Goal: Book appointment/travel/reservation

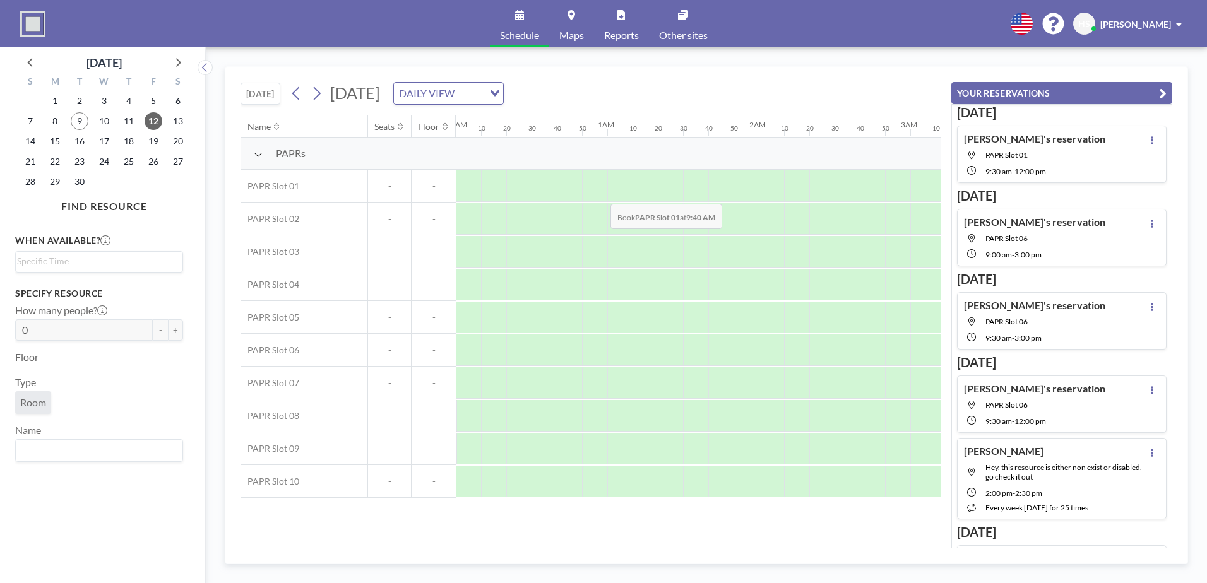
scroll to position [0, 1337]
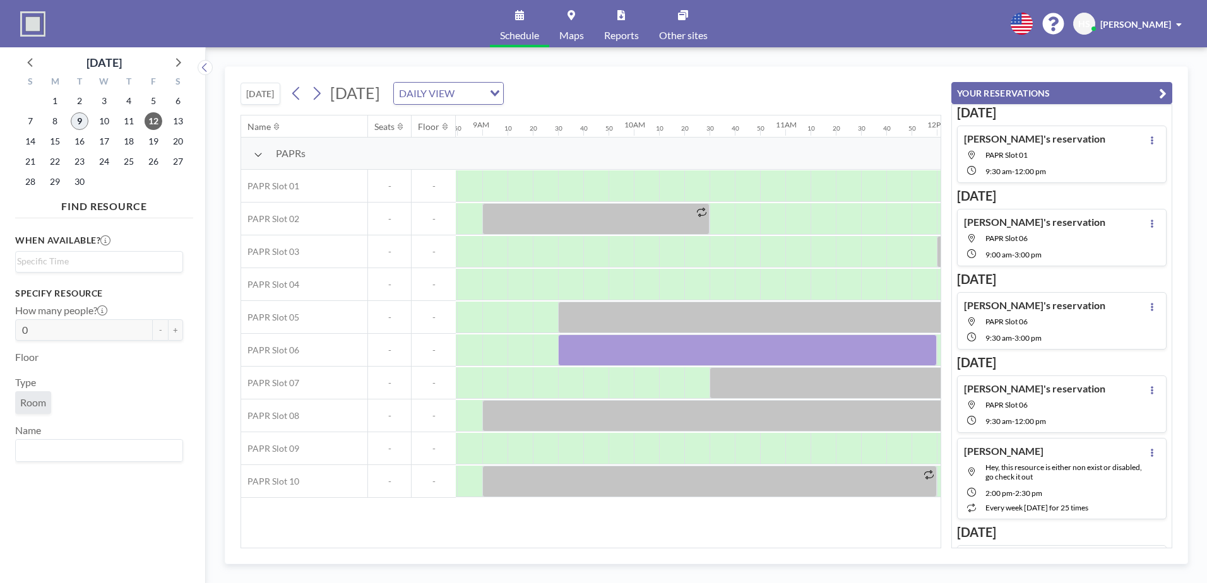
click at [82, 122] on span "9" at bounding box center [80, 121] width 18 height 18
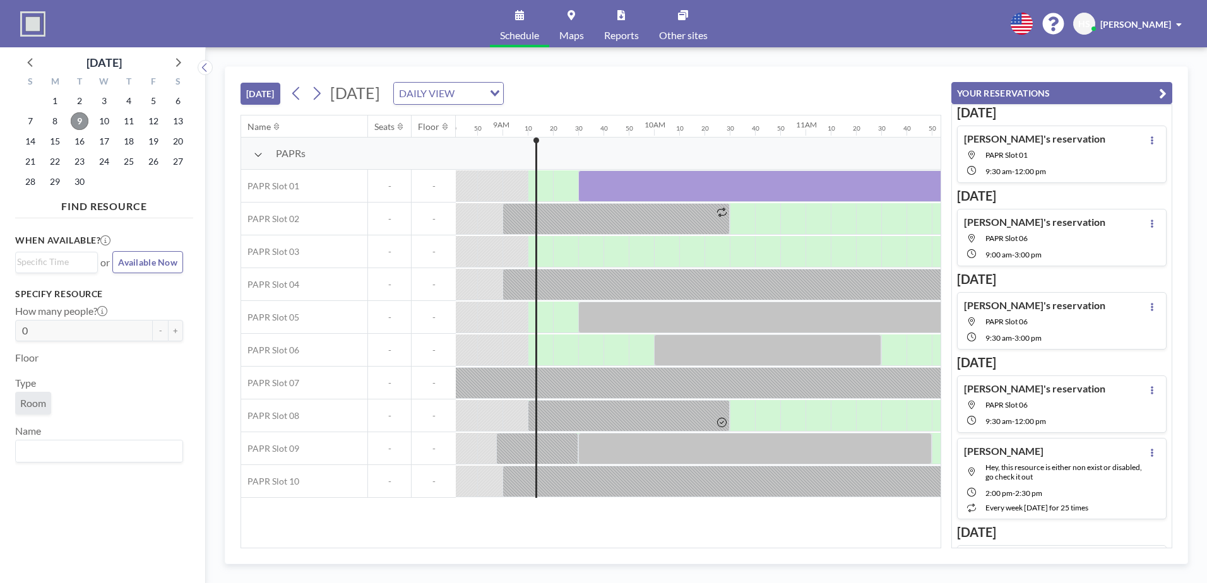
scroll to position [0, 1338]
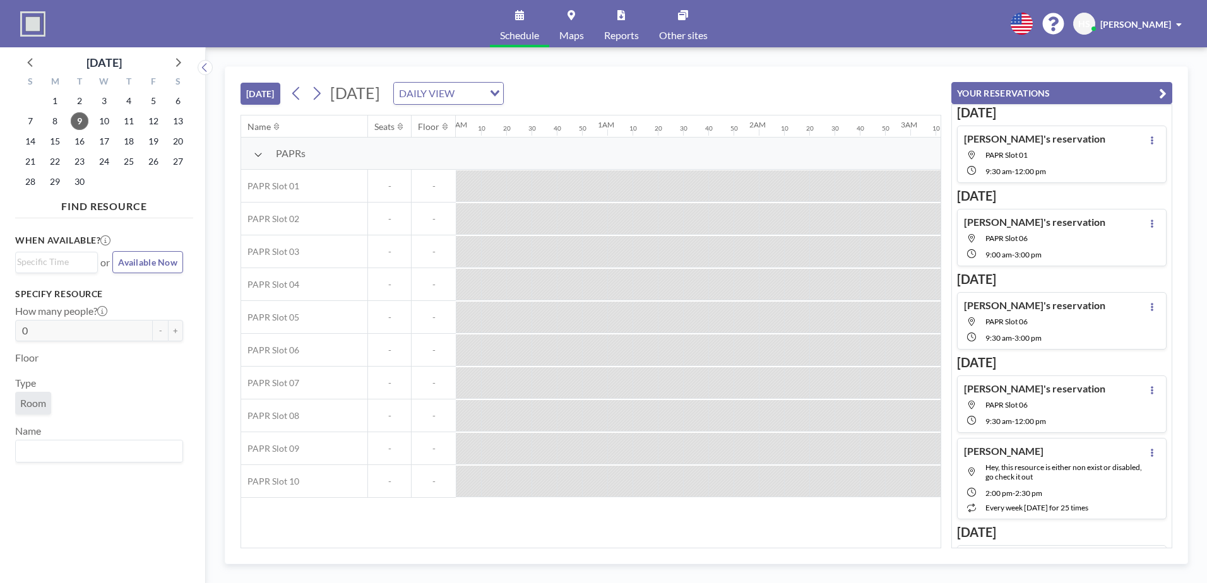
scroll to position [0, 1389]
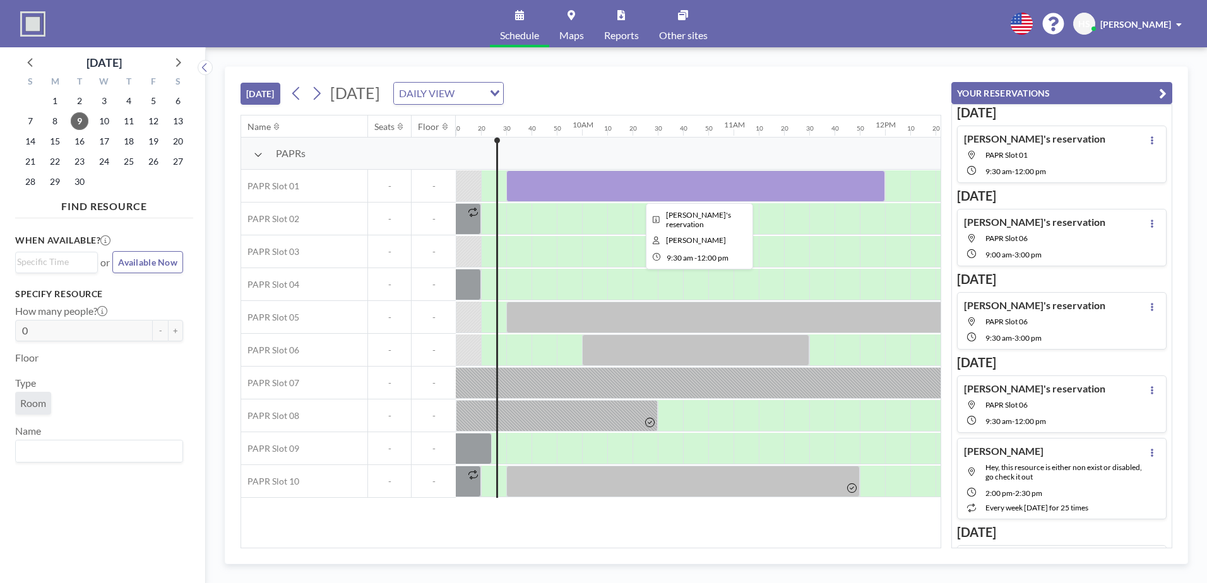
click at [615, 187] on div at bounding box center [695, 186] width 379 height 32
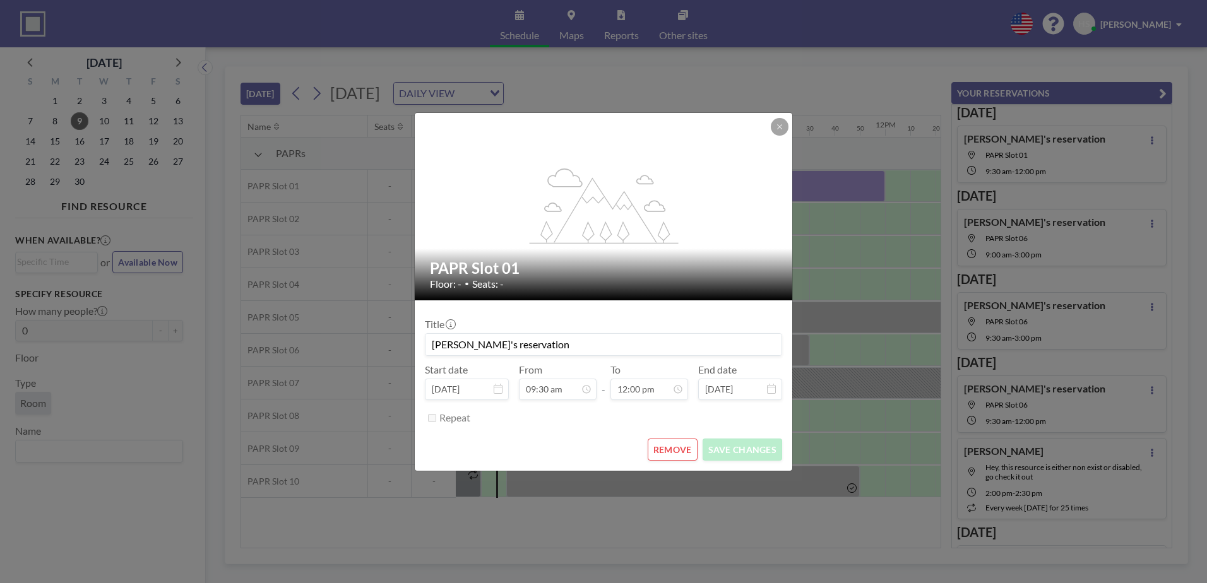
click at [677, 449] on button "REMOVE" at bounding box center [673, 450] width 50 height 22
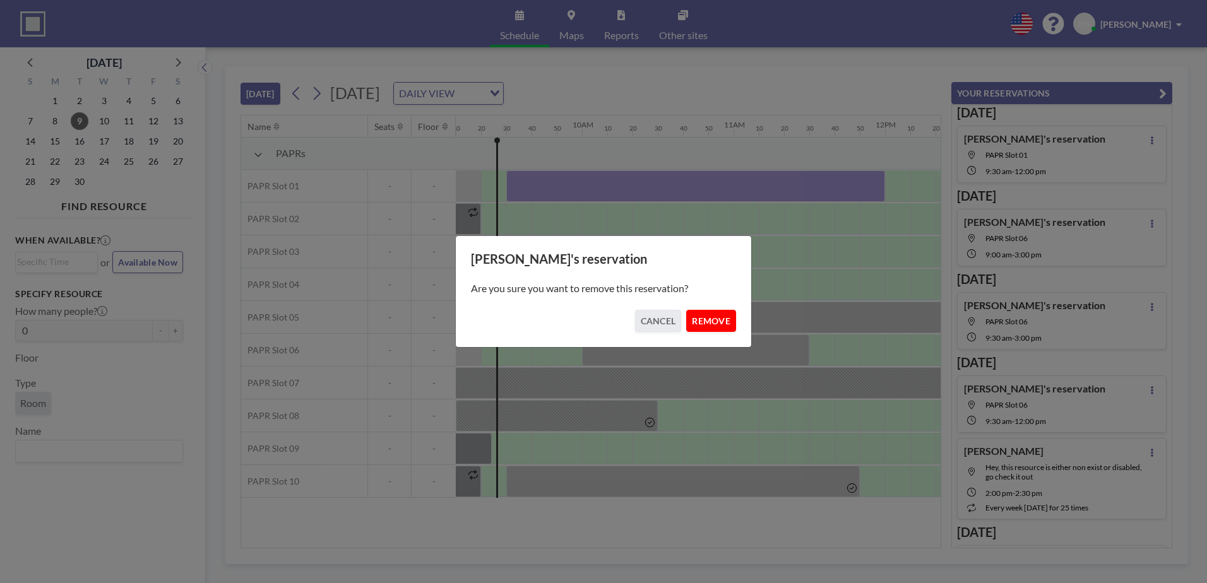
click at [712, 320] on button "REMOVE" at bounding box center [711, 321] width 50 height 22
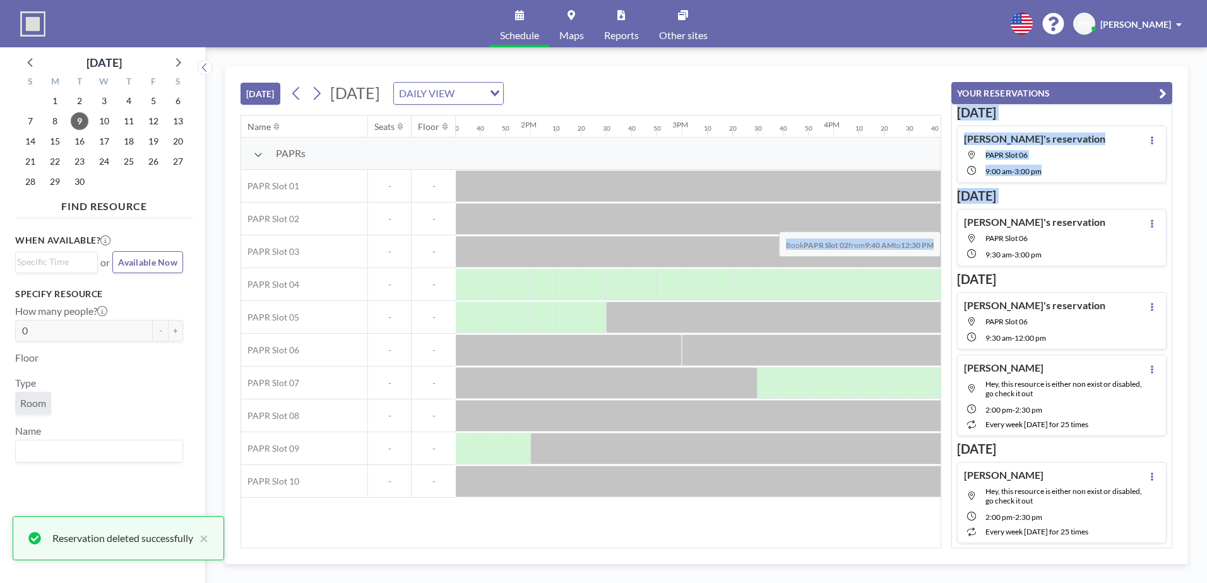
scroll to position [0, 2223]
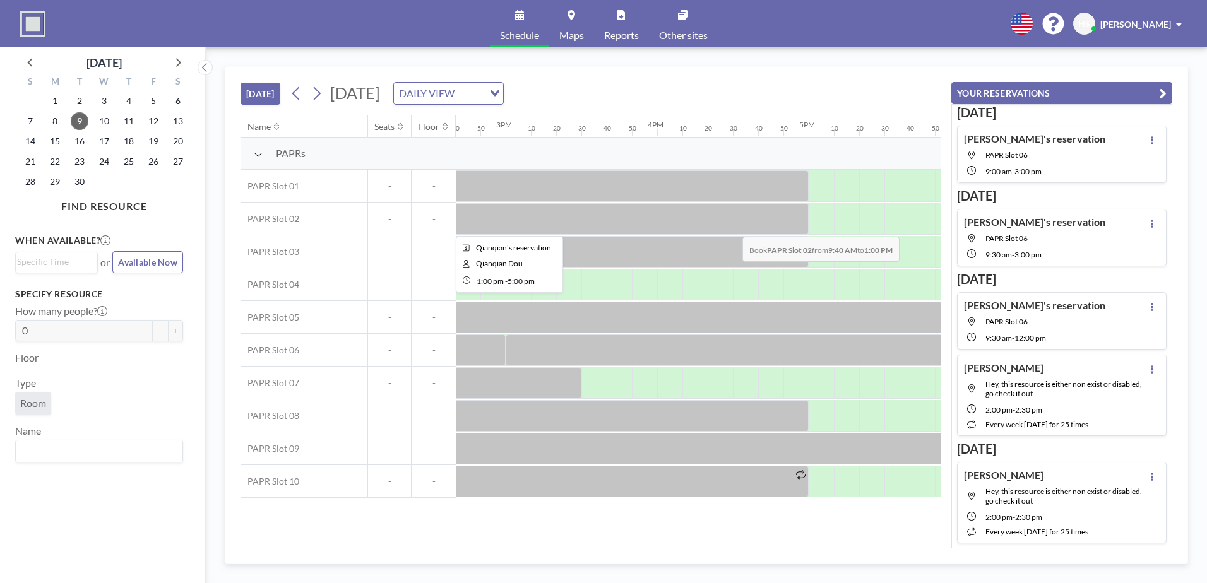
drag, startPoint x: 551, startPoint y: 219, endPoint x: 713, endPoint y: 229, distance: 162.5
click at [713, 229] on div at bounding box center [51, 219] width 3636 height 33
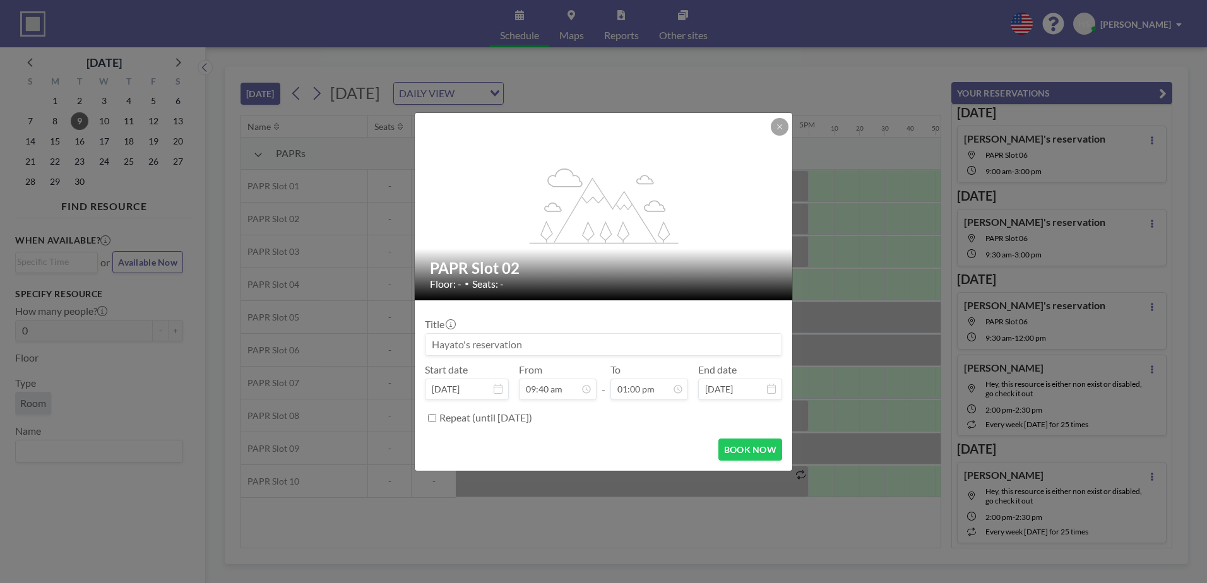
scroll to position [1752, 0]
click at [773, 132] on button at bounding box center [780, 127] width 18 height 18
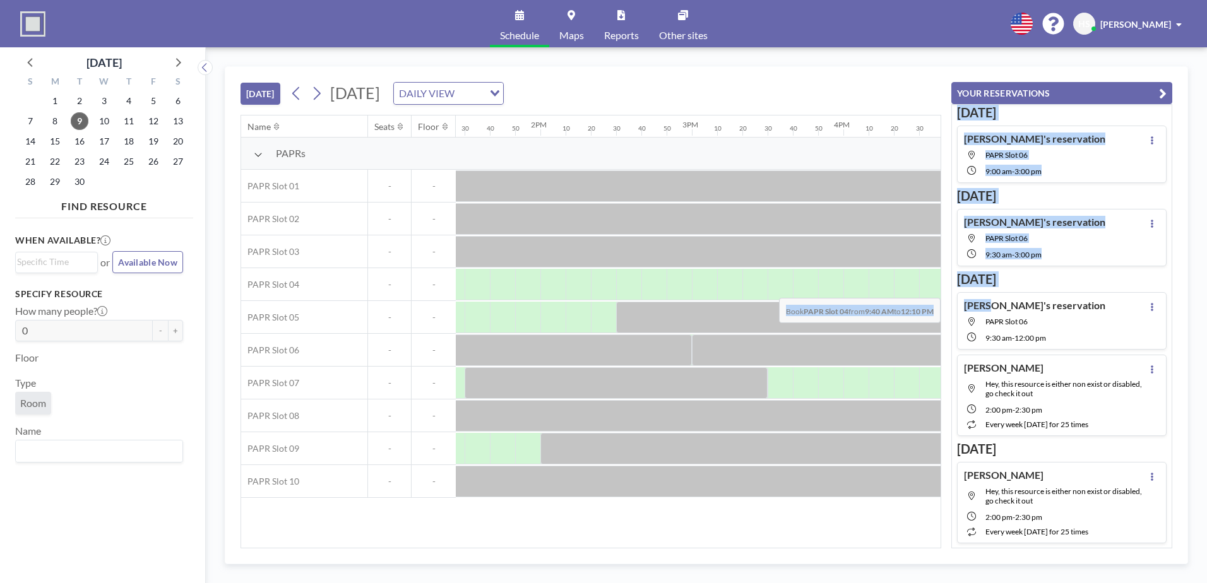
scroll to position [0, 2343]
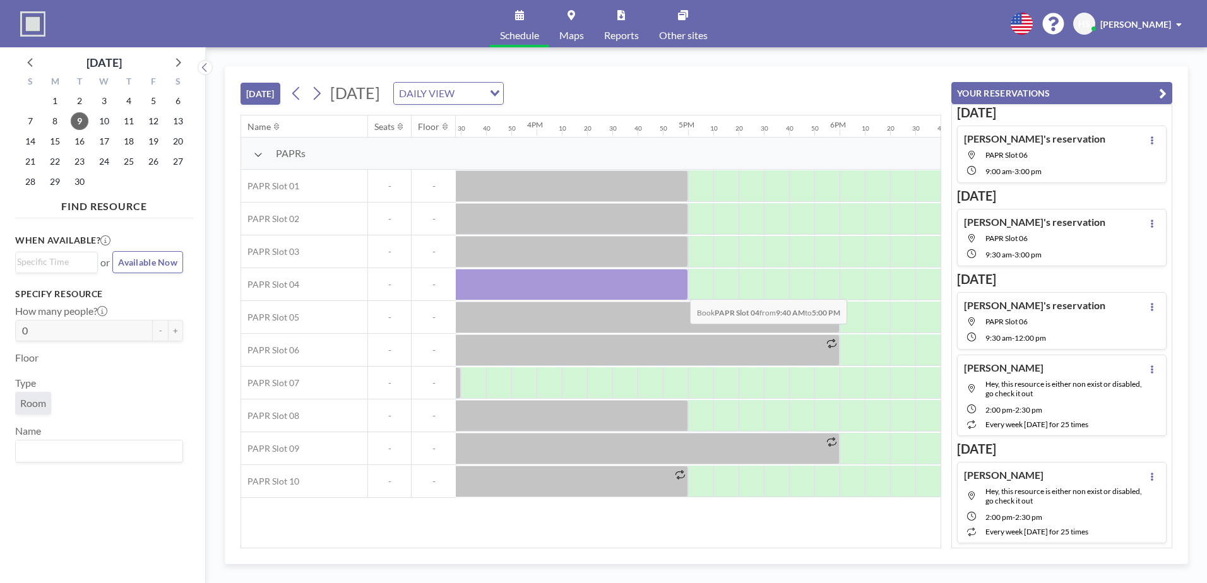
drag, startPoint x: 597, startPoint y: 280, endPoint x: 680, endPoint y: 290, distance: 83.9
click at [680, 290] on div at bounding box center [132, 285] width 1111 height 32
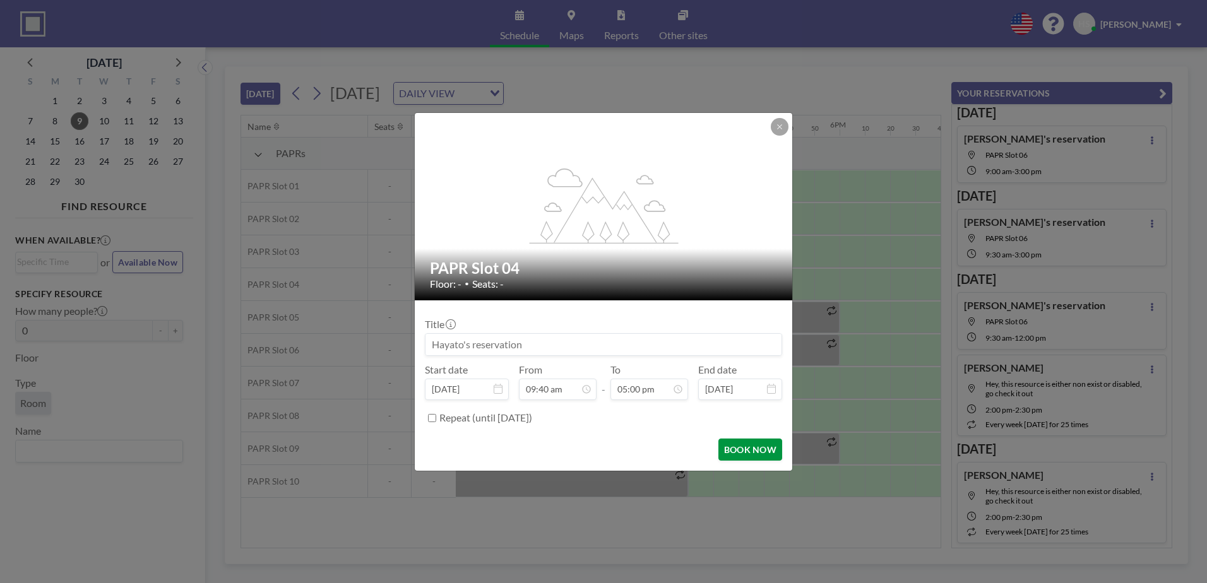
click at [742, 442] on button "BOOK NOW" at bounding box center [750, 450] width 64 height 22
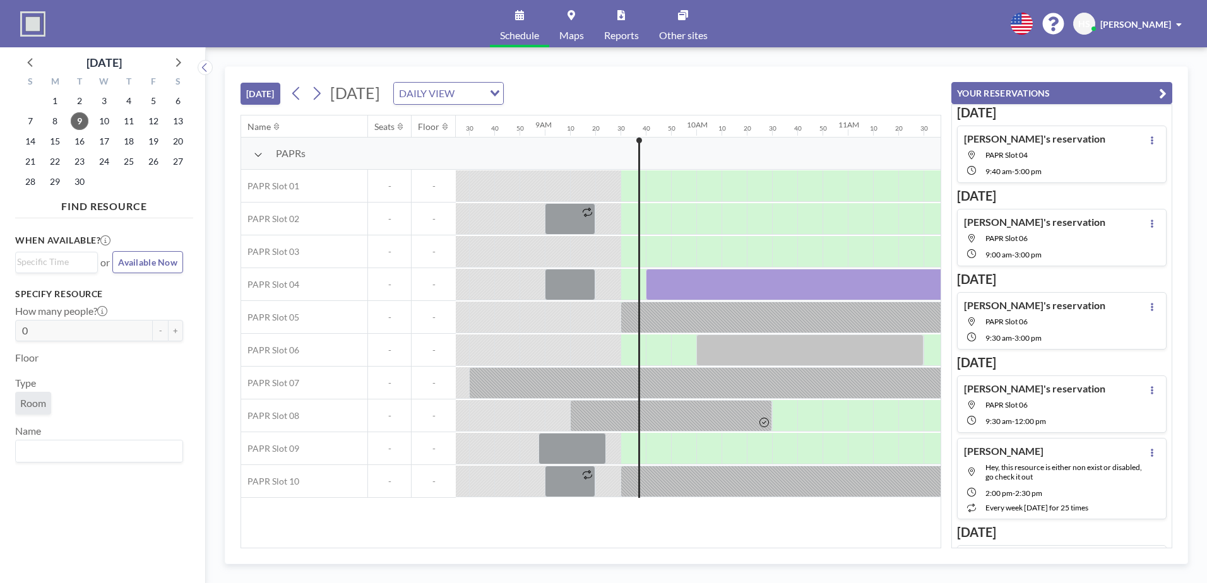
scroll to position [0, 1278]
click at [903, 68] on div "[DATE] [DATE] DAILY VIEW Loading..." at bounding box center [591, 91] width 701 height 48
